Goal: Find specific page/section: Find specific page/section

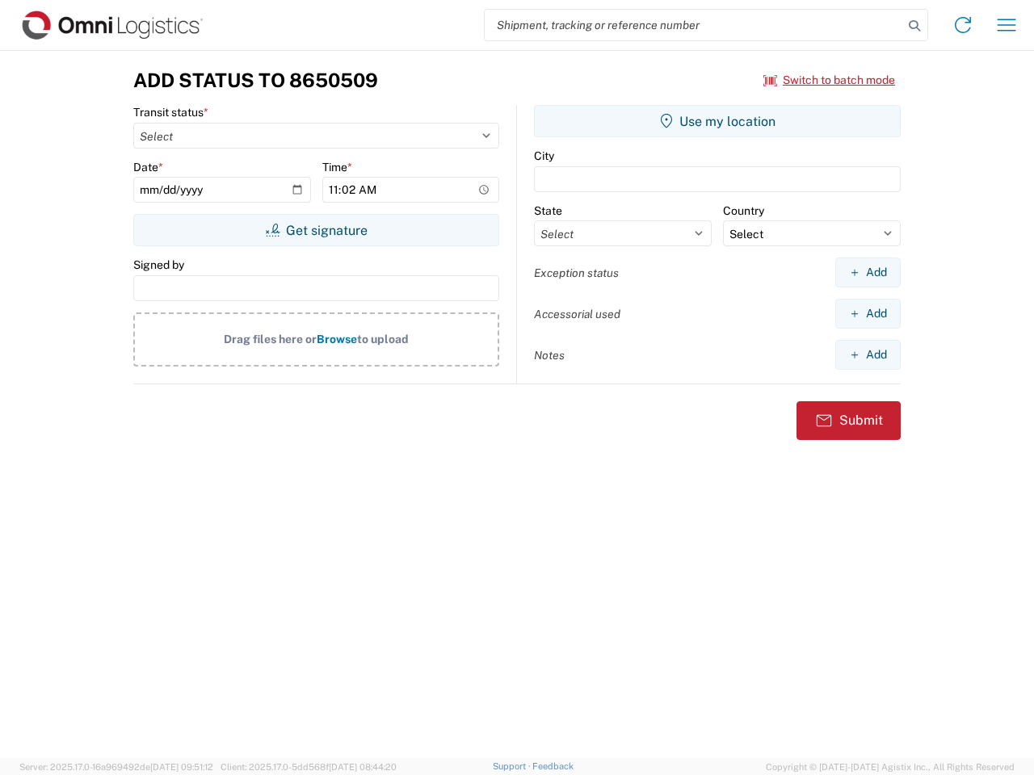
click at [694, 25] on input "search" at bounding box center [694, 25] width 418 height 31
click at [914, 26] on icon at bounding box center [914, 26] width 23 height 23
click at [963, 25] on icon at bounding box center [963, 25] width 26 height 26
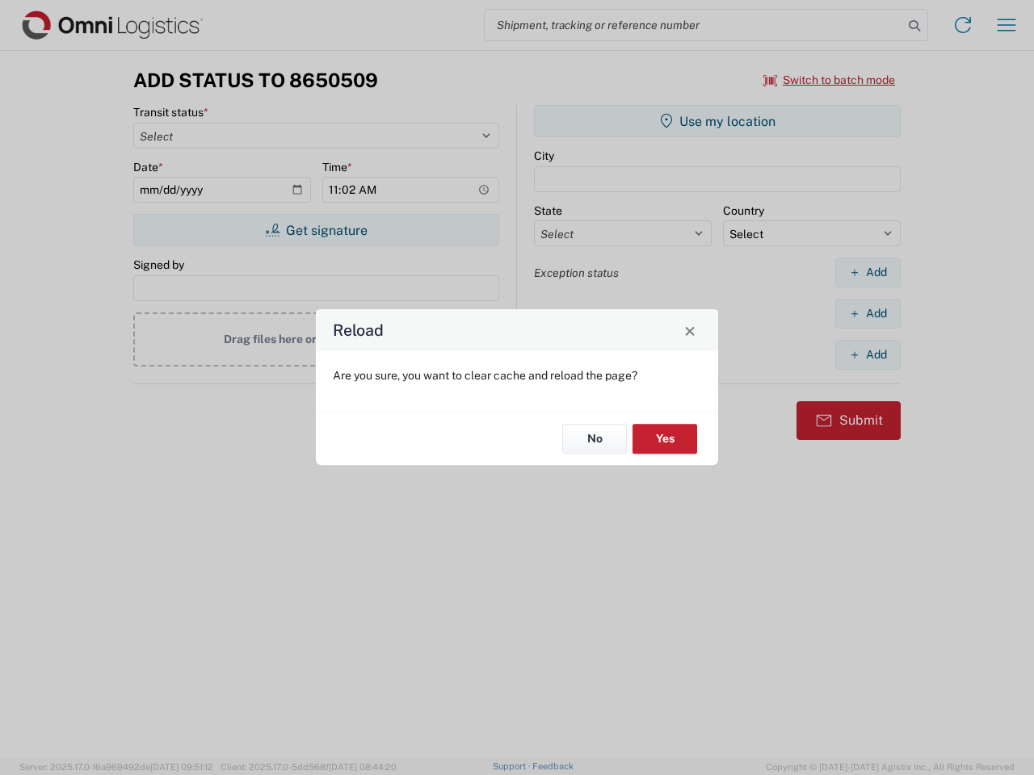
click at [829, 80] on div "Reload Are you sure, you want to clear cache and reload the page? No Yes" at bounding box center [517, 387] width 1034 height 775
click at [316, 230] on div "Reload Are you sure, you want to clear cache and reload the page? No Yes" at bounding box center [517, 387] width 1034 height 775
click at [717, 121] on div "Reload Are you sure, you want to clear cache and reload the page? No Yes" at bounding box center [517, 387] width 1034 height 775
click at [867, 272] on div "Reload Are you sure, you want to clear cache and reload the page? No Yes" at bounding box center [517, 387] width 1034 height 775
click at [867, 313] on div "Reload Are you sure, you want to clear cache and reload the page? No Yes" at bounding box center [517, 387] width 1034 height 775
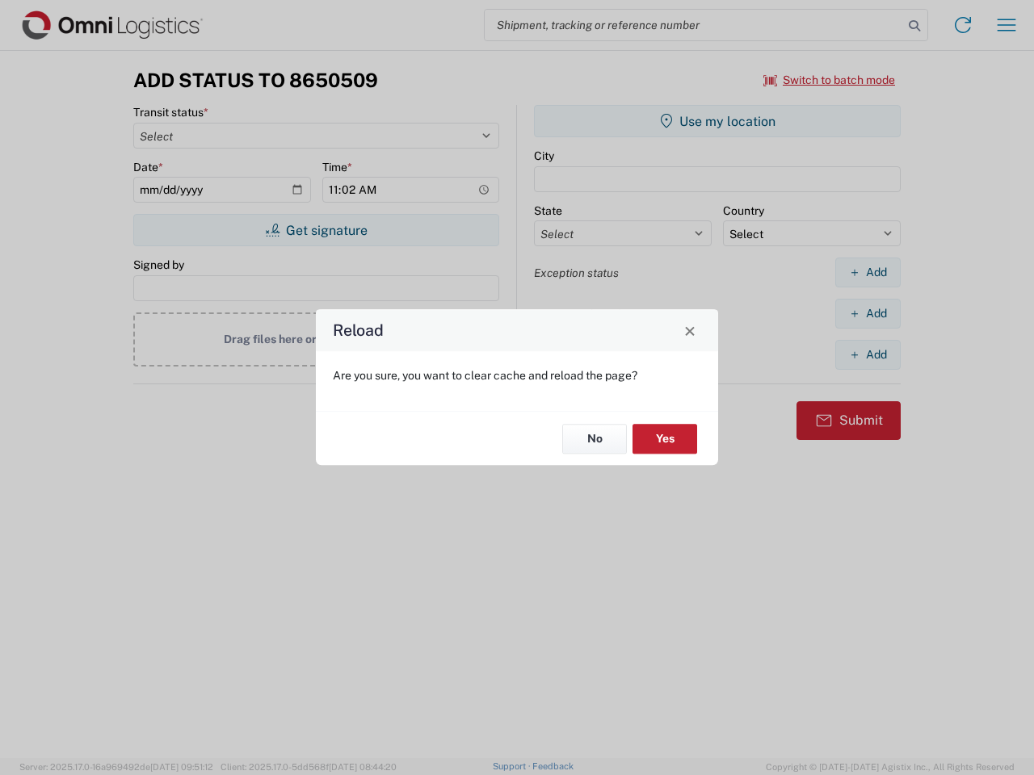
click at [867, 355] on div "Reload Are you sure, you want to clear cache and reload the page? No Yes" at bounding box center [517, 387] width 1034 height 775
